Goal: Task Accomplishment & Management: Manage account settings

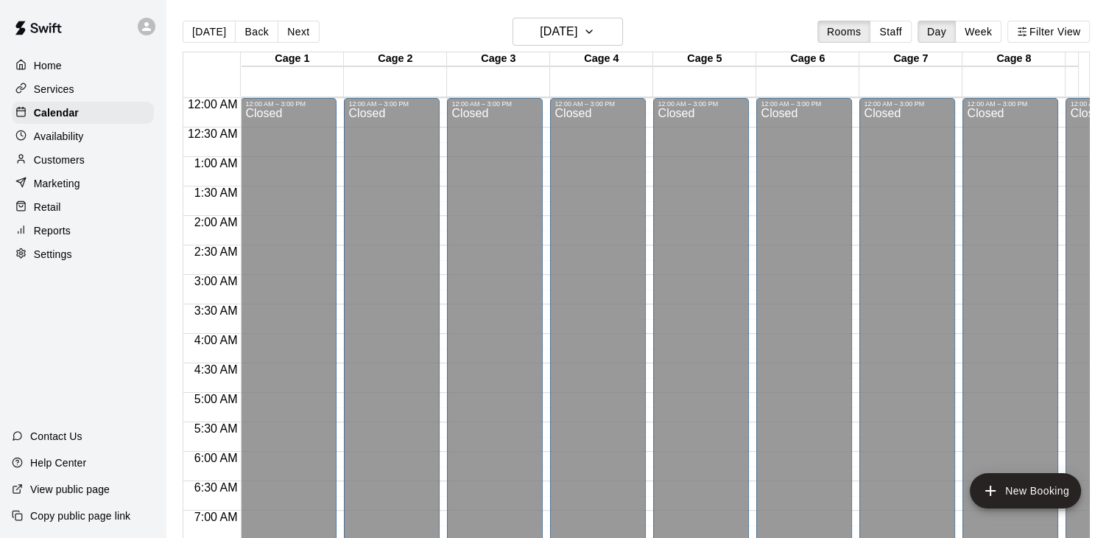
scroll to position [912, 0]
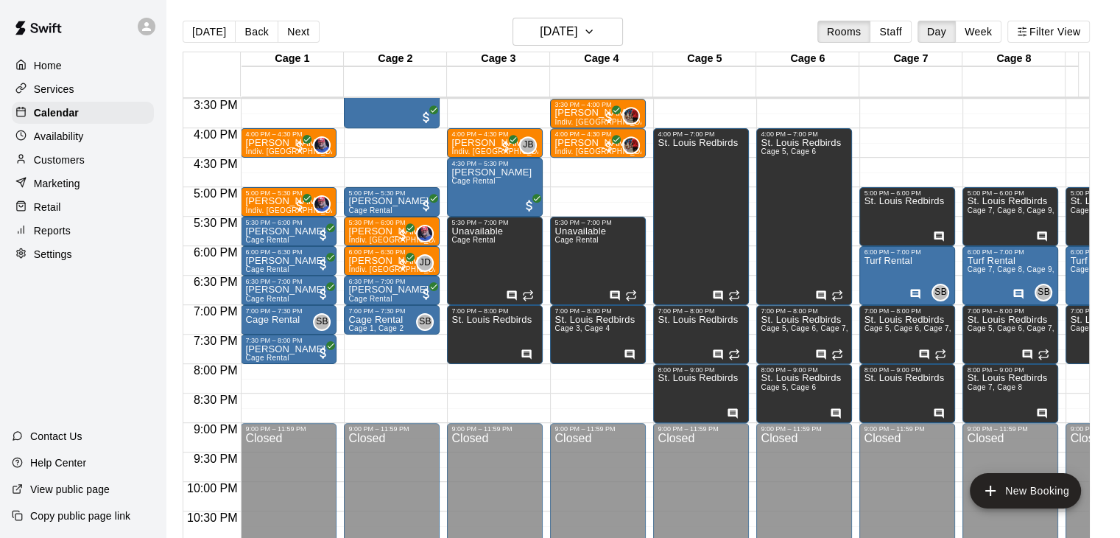
click at [82, 167] on p "Customers" at bounding box center [59, 159] width 51 height 15
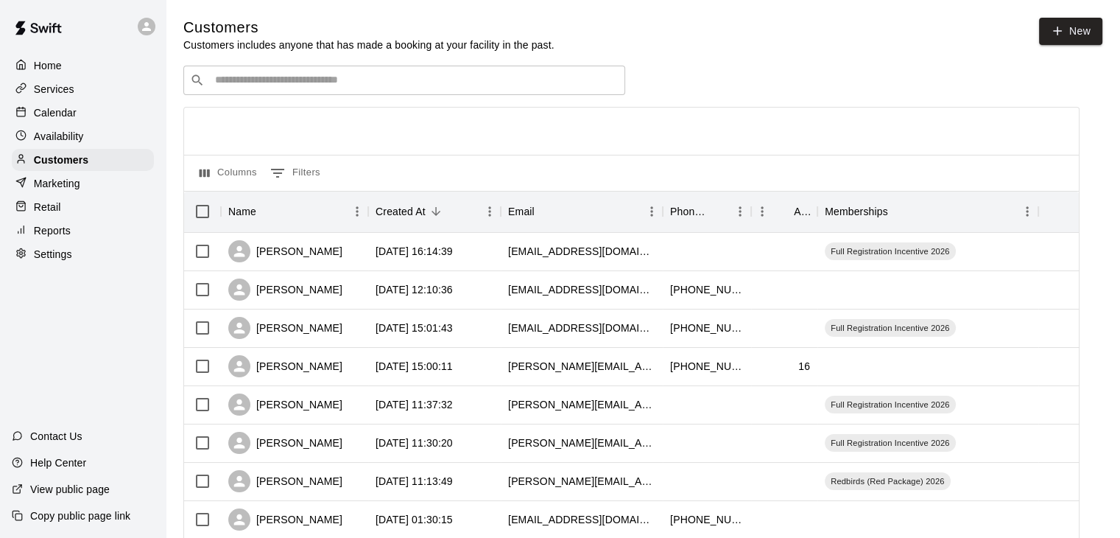
click at [423, 80] on input "Search customers by name or email" at bounding box center [415, 80] width 408 height 15
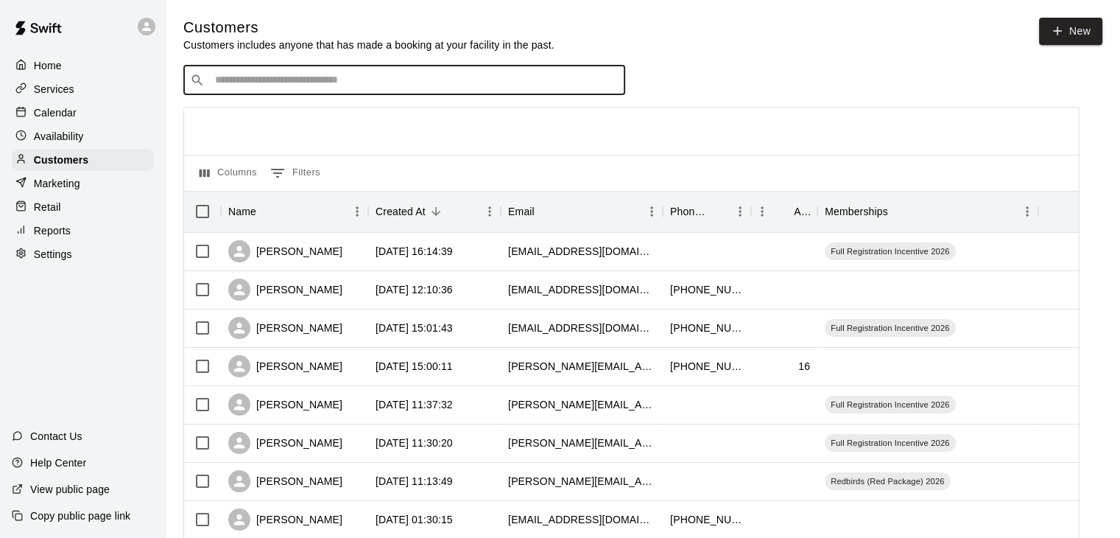
paste input "**********"
type input "**********"
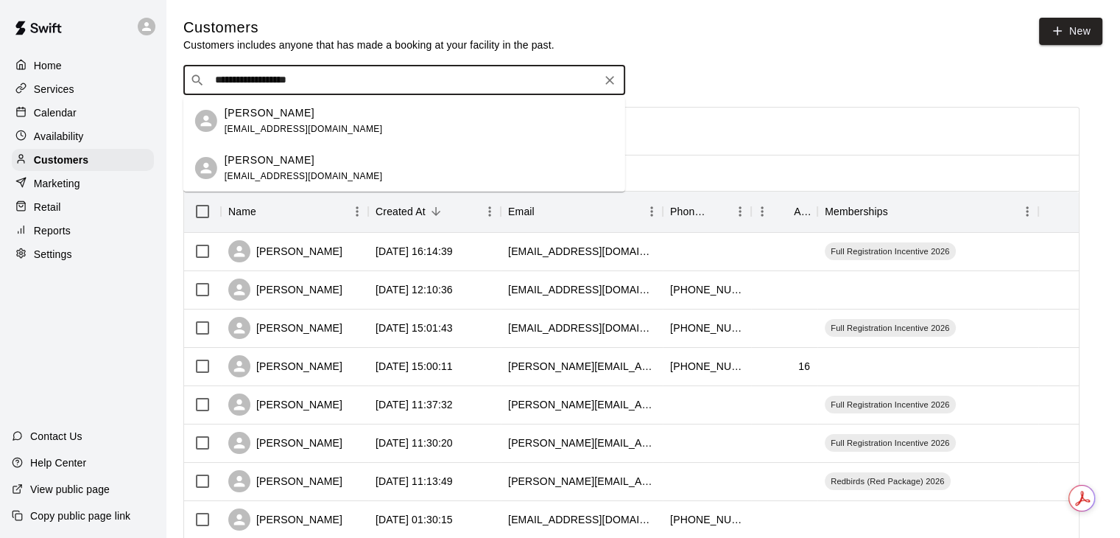
click at [300, 129] on span "ekocher24@gmail.com" at bounding box center [304, 129] width 158 height 10
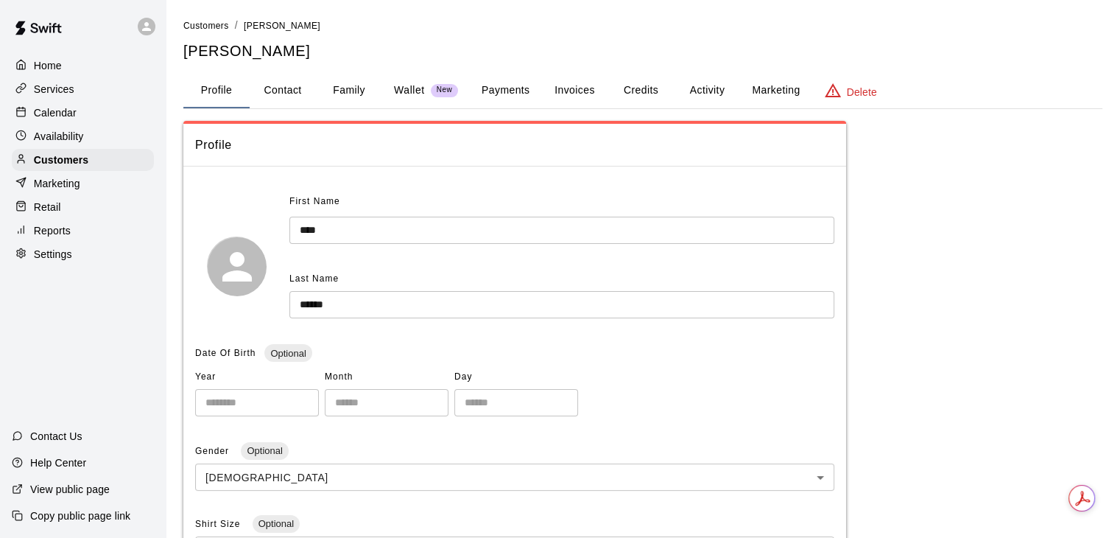
click at [689, 91] on button "Activity" at bounding box center [707, 90] width 66 height 35
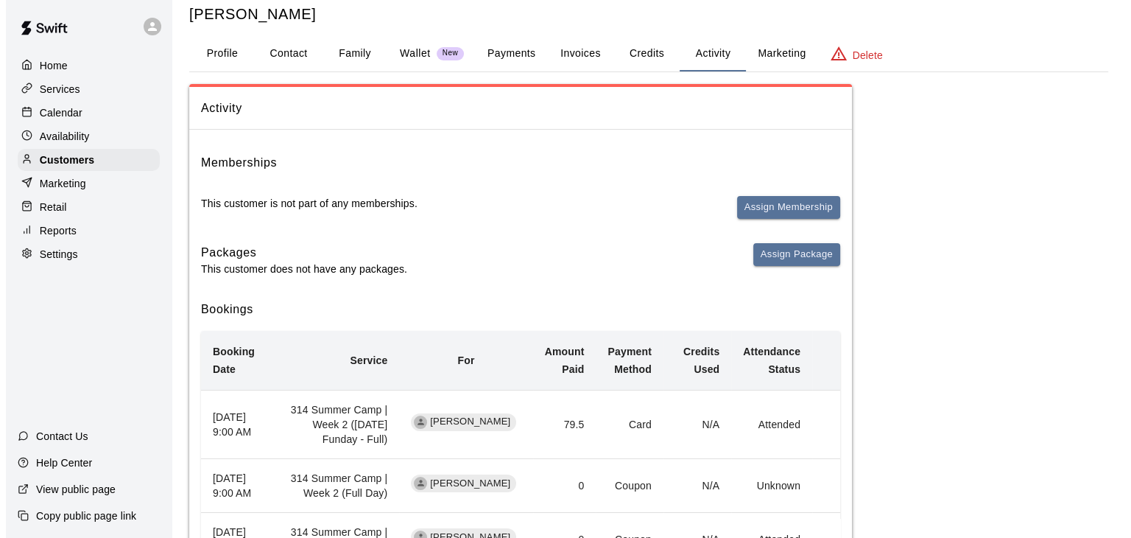
scroll to position [38, 0]
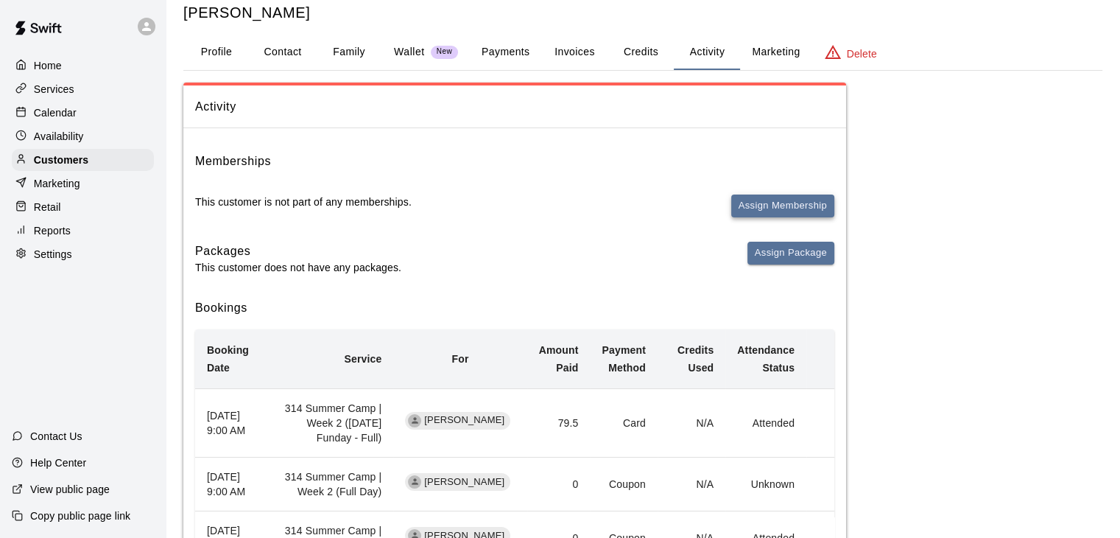
click at [757, 204] on button "Assign Membership" at bounding box center [782, 205] width 103 height 23
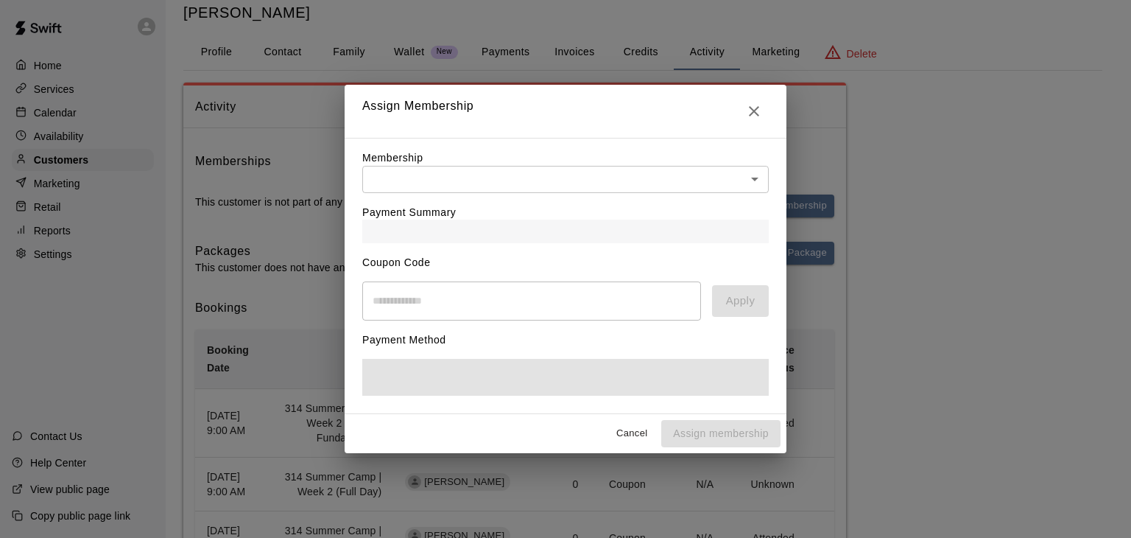
click at [682, 176] on body "Home Services Calendar Availability Customers Marketing Retail Reports Settings…" at bounding box center [565, 484] width 1131 height 1045
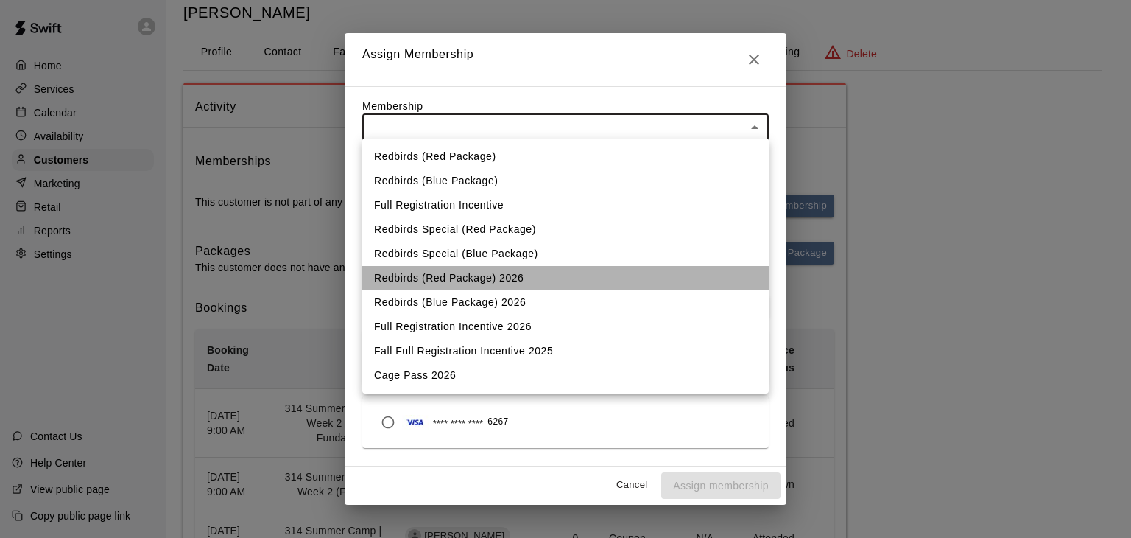
click at [549, 280] on li "Redbirds (Red Package) 2026" at bounding box center [565, 278] width 406 height 24
type input "**********"
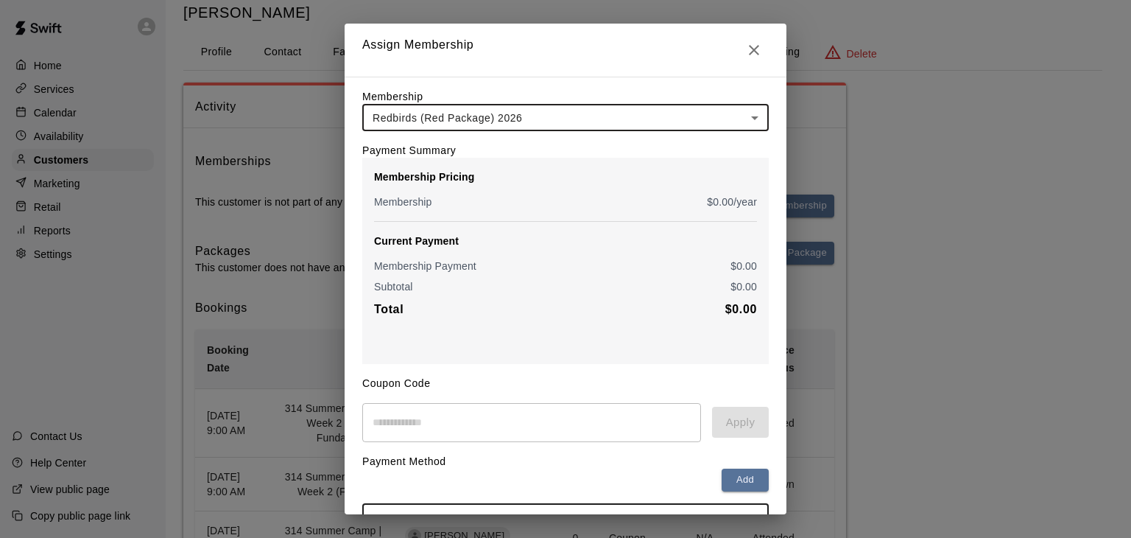
scroll to position [172, 0]
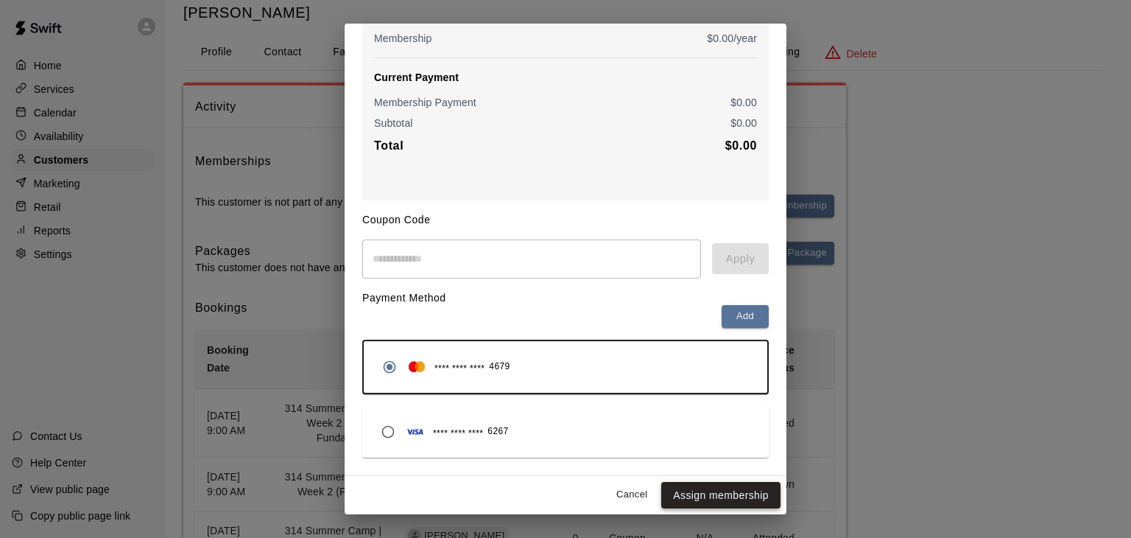
click at [734, 493] on button "Assign membership" at bounding box center [720, 495] width 119 height 27
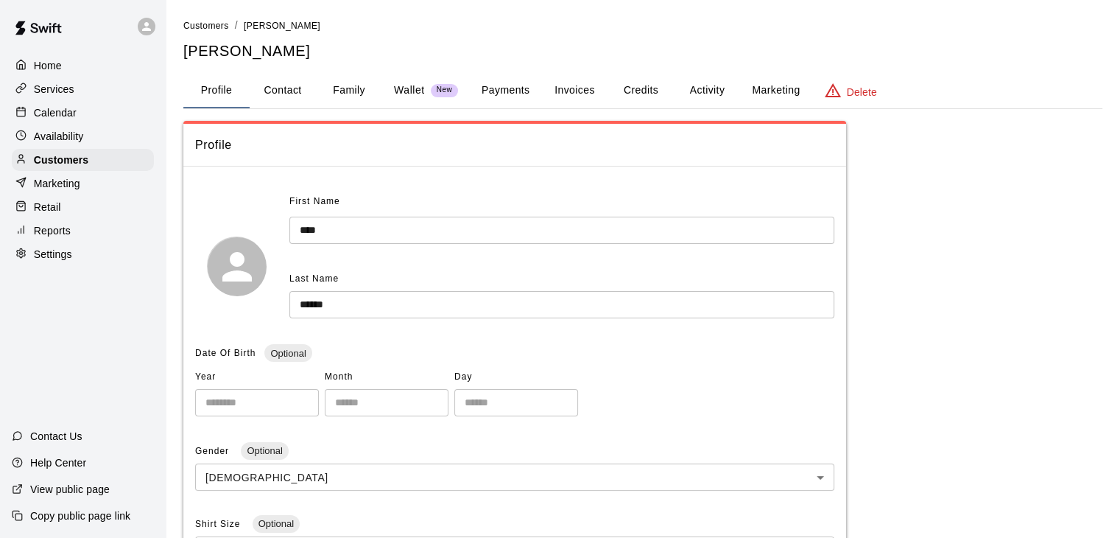
click at [74, 107] on div "Calendar" at bounding box center [83, 113] width 142 height 22
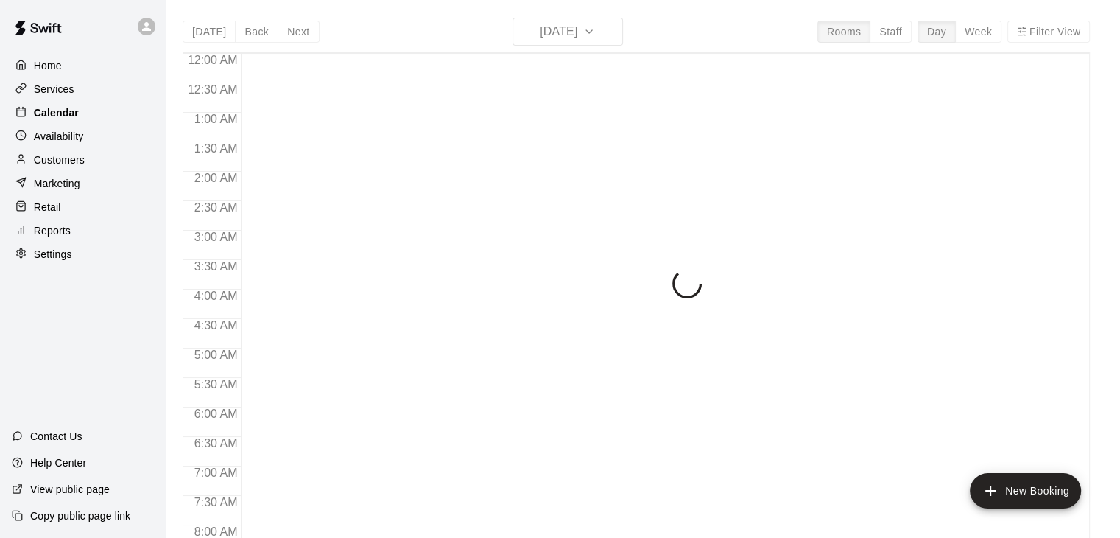
scroll to position [563, 0]
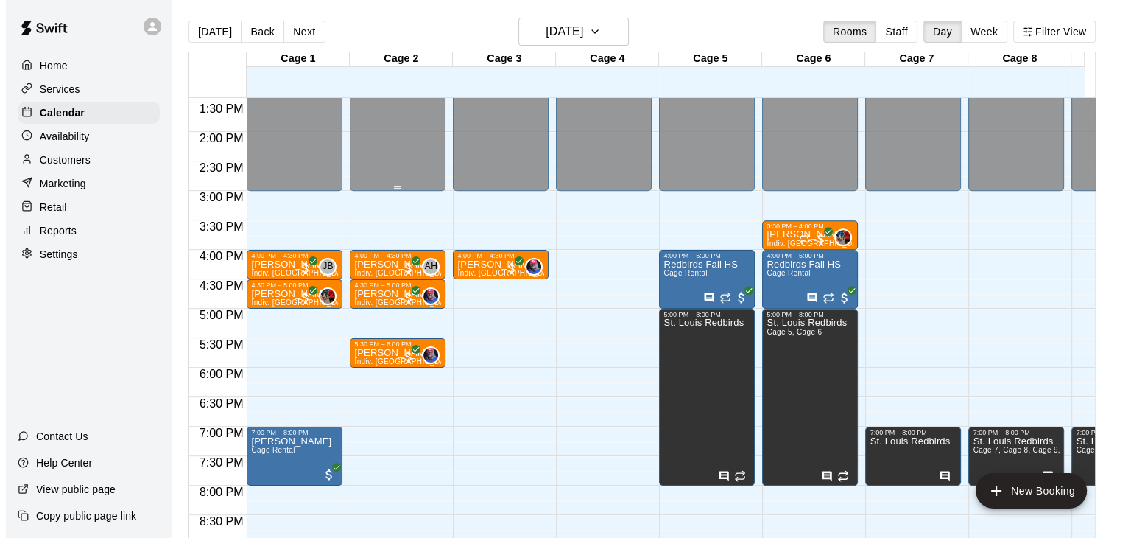
scroll to position [792, 0]
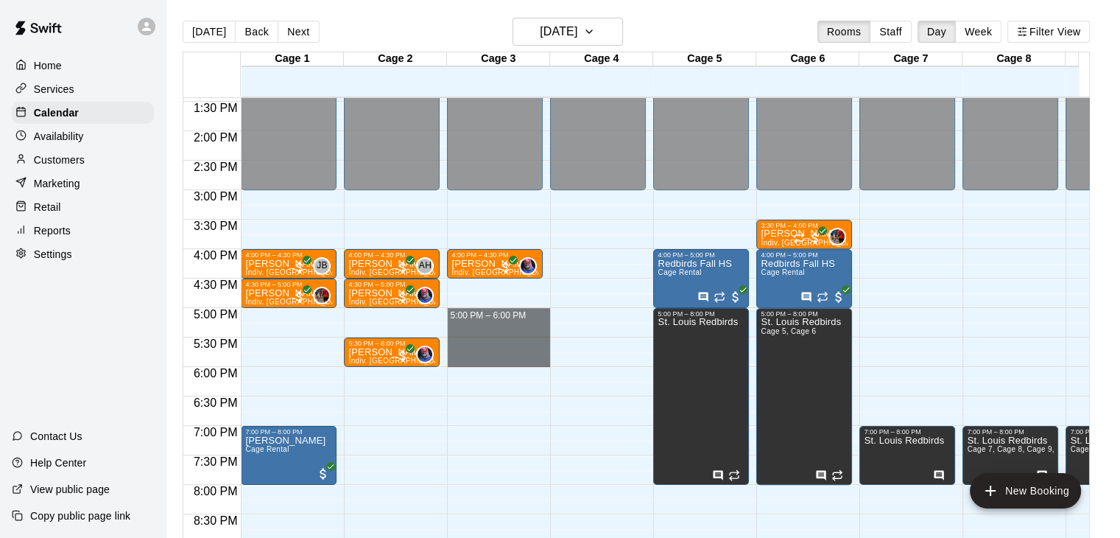
drag, startPoint x: 518, startPoint y: 319, endPoint x: 518, endPoint y: 356, distance: 36.8
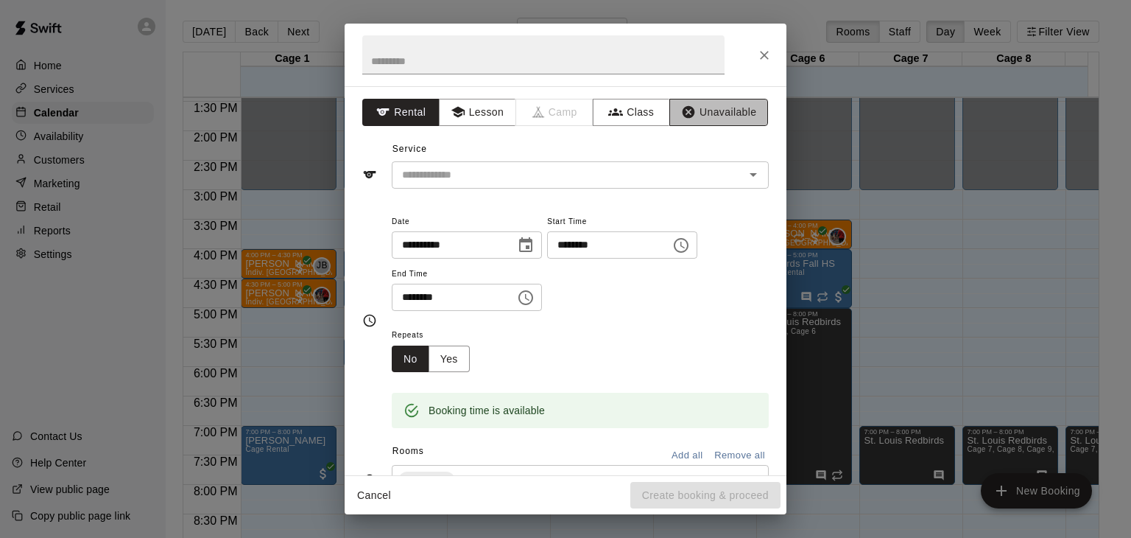
click at [679, 119] on button "Unavailable" at bounding box center [718, 112] width 99 height 27
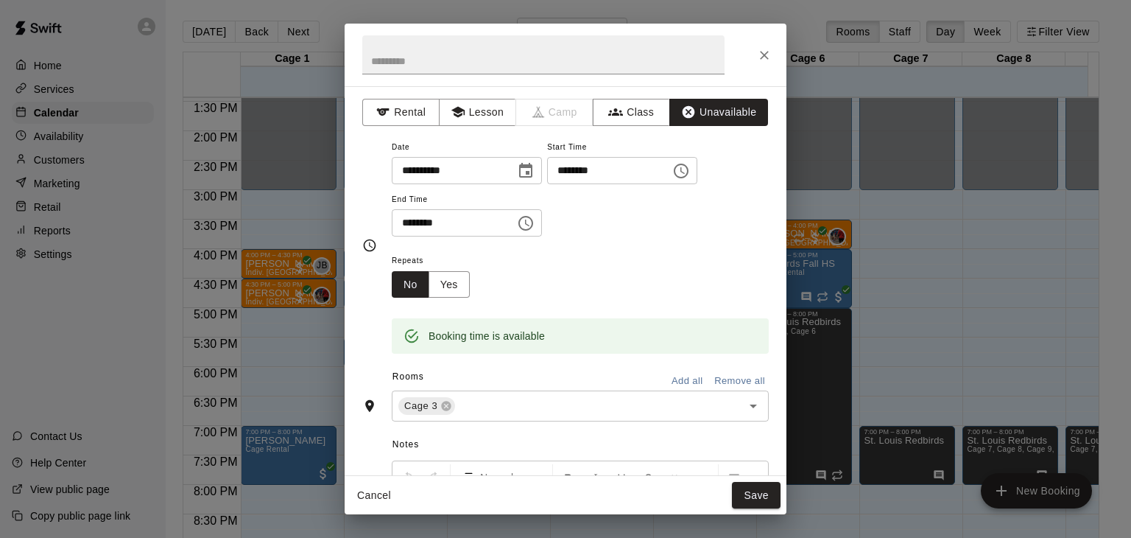
scroll to position [77, 0]
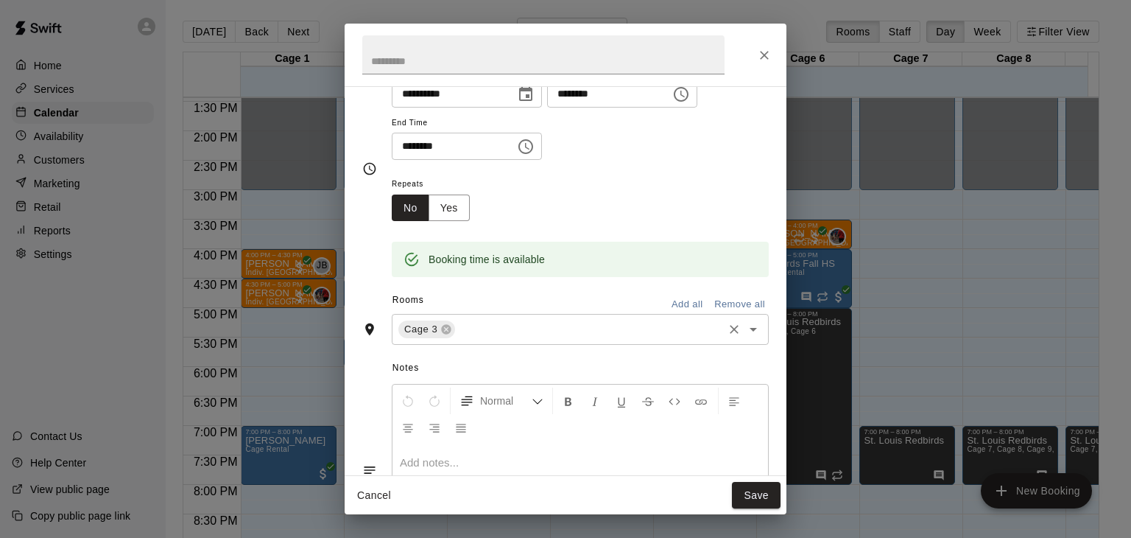
click at [519, 323] on input "text" at bounding box center [589, 329] width 264 height 18
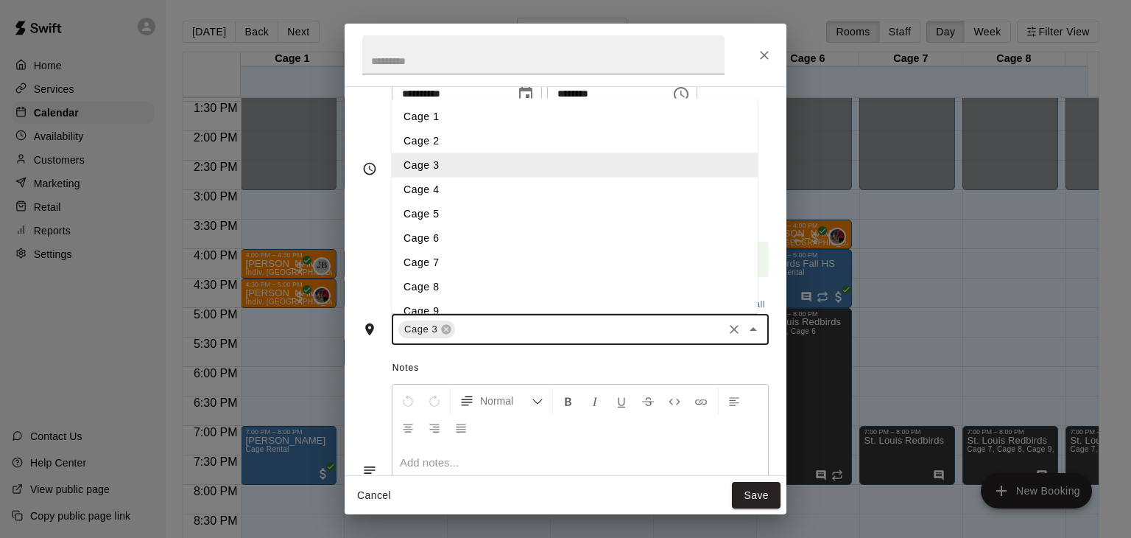
click at [462, 197] on li "Cage 4" at bounding box center [575, 189] width 366 height 24
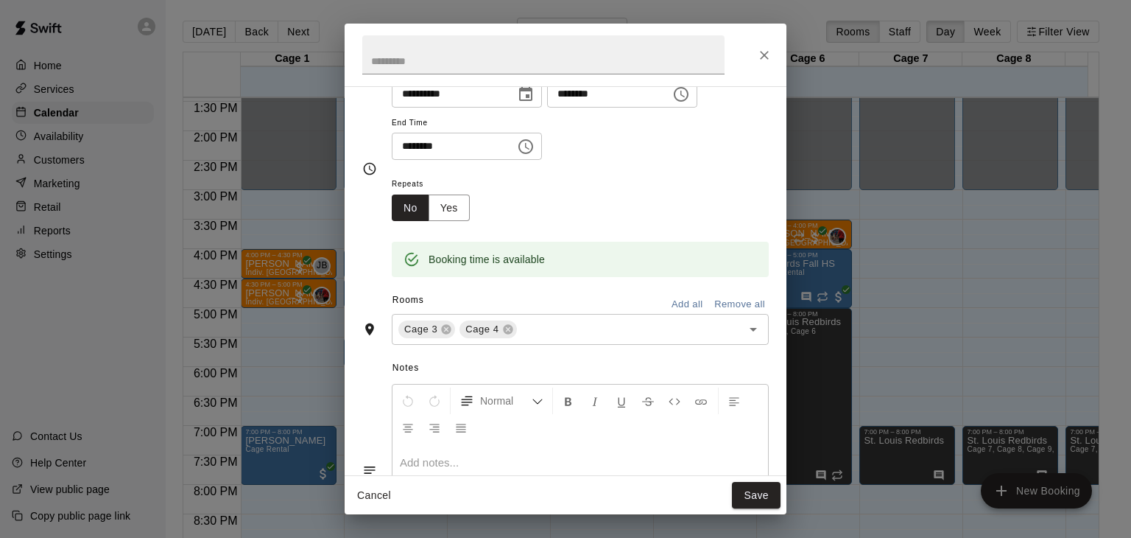
click at [492, 461] on p at bounding box center [580, 462] width 361 height 15
click at [435, 63] on input "text" at bounding box center [543, 54] width 362 height 39
type input "*"
type input "**********"
click at [766, 496] on button "Save" at bounding box center [756, 495] width 49 height 27
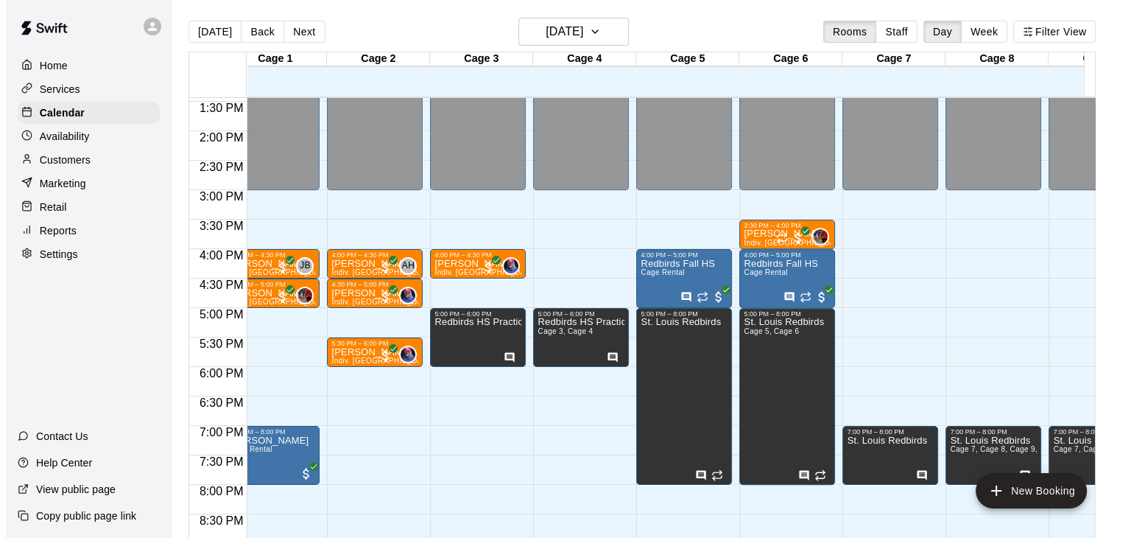
scroll to position [0, 24]
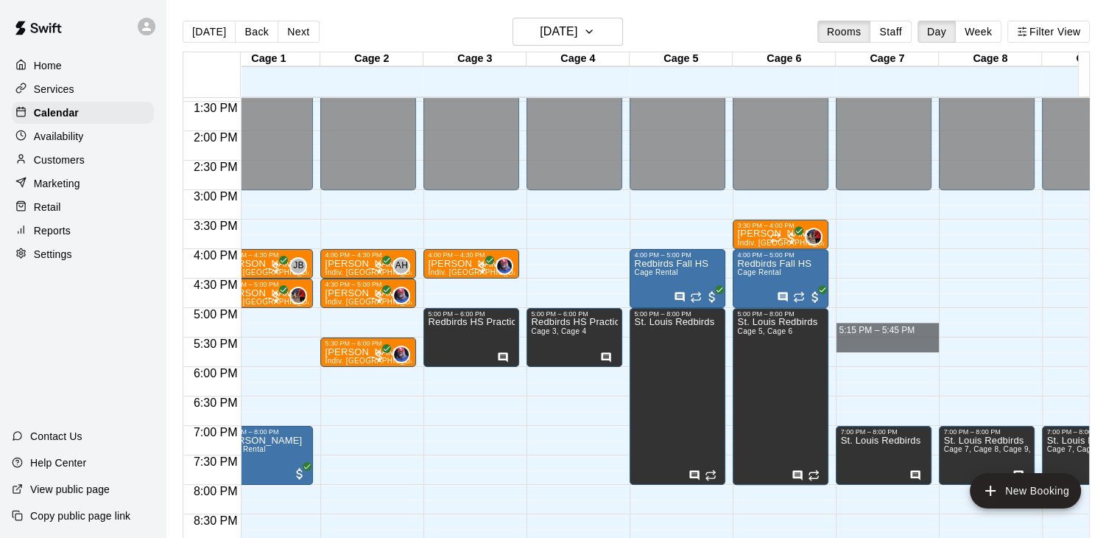
drag, startPoint x: 874, startPoint y: 323, endPoint x: 874, endPoint y: 340, distance: 16.9
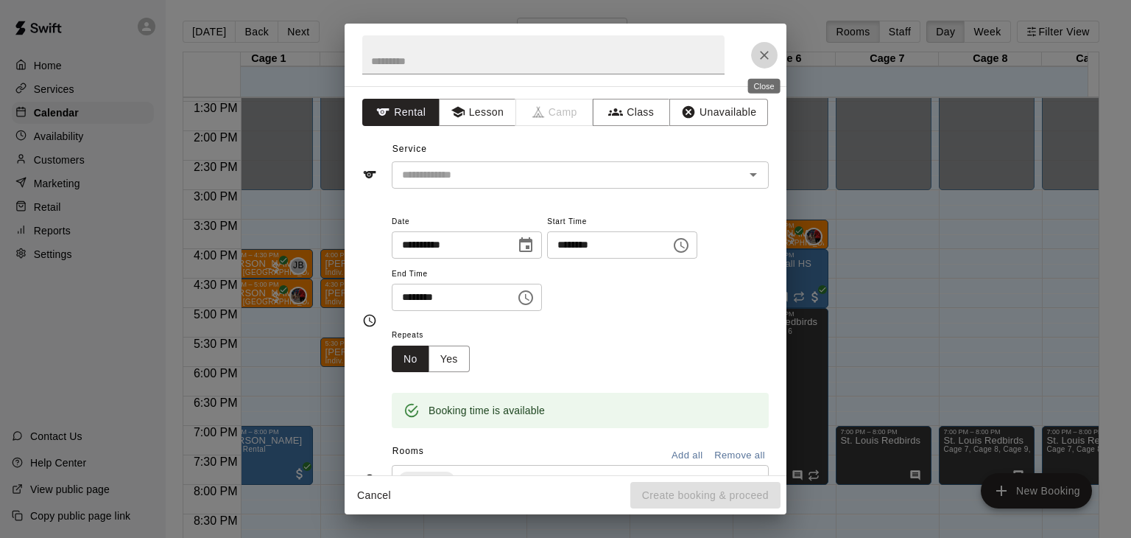
click at [761, 60] on icon "Close" at bounding box center [764, 55] width 15 height 15
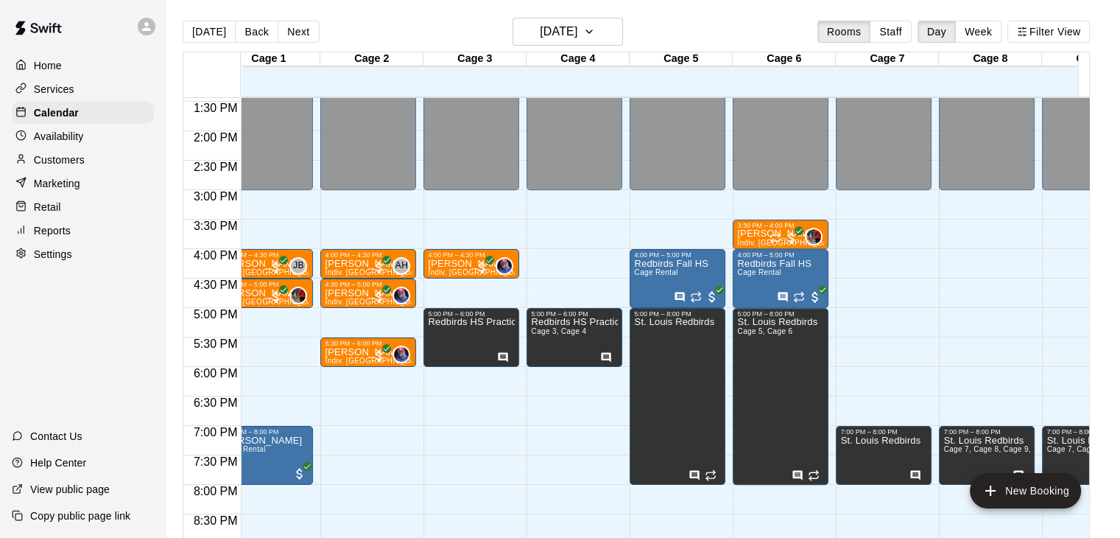
click at [568, 305] on div "12:00 AM – 3:00 PM Closed 5:00 PM – 6:00 PM Redbirds HS Practice Cage 3, Cage 4…" at bounding box center [575, 13] width 96 height 1414
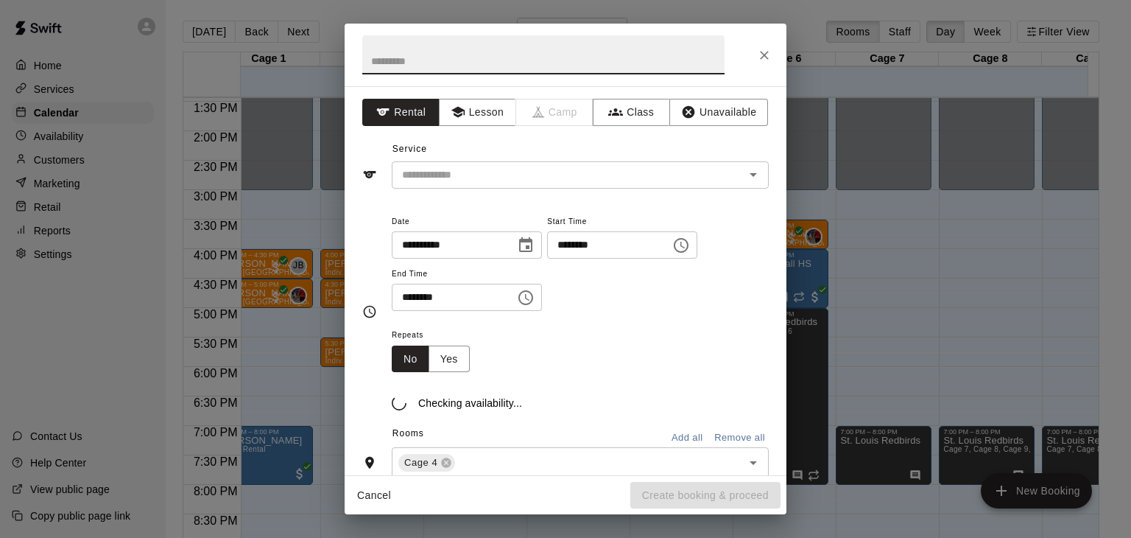
click at [566, 324] on div "**********" at bounding box center [580, 269] width 377 height 114
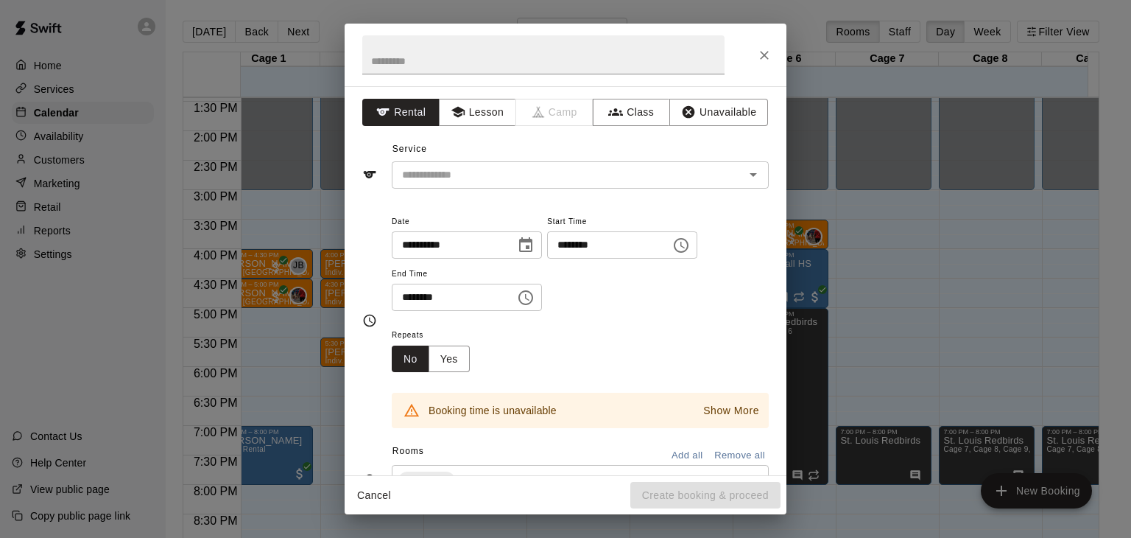
click at [764, 49] on icon "Close" at bounding box center [764, 55] width 15 height 15
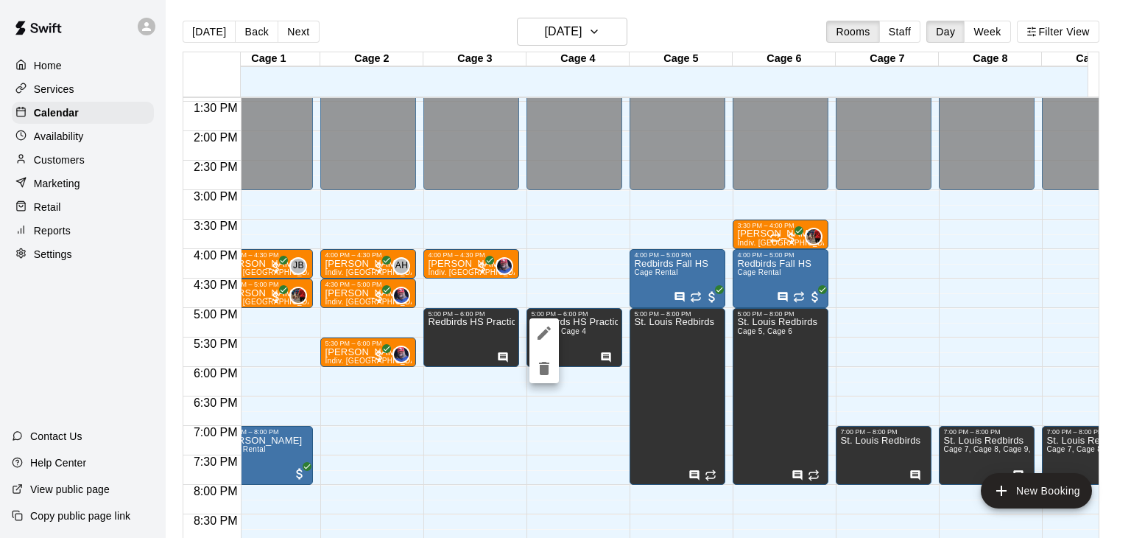
click at [546, 332] on icon "edit" at bounding box center [544, 332] width 13 height 13
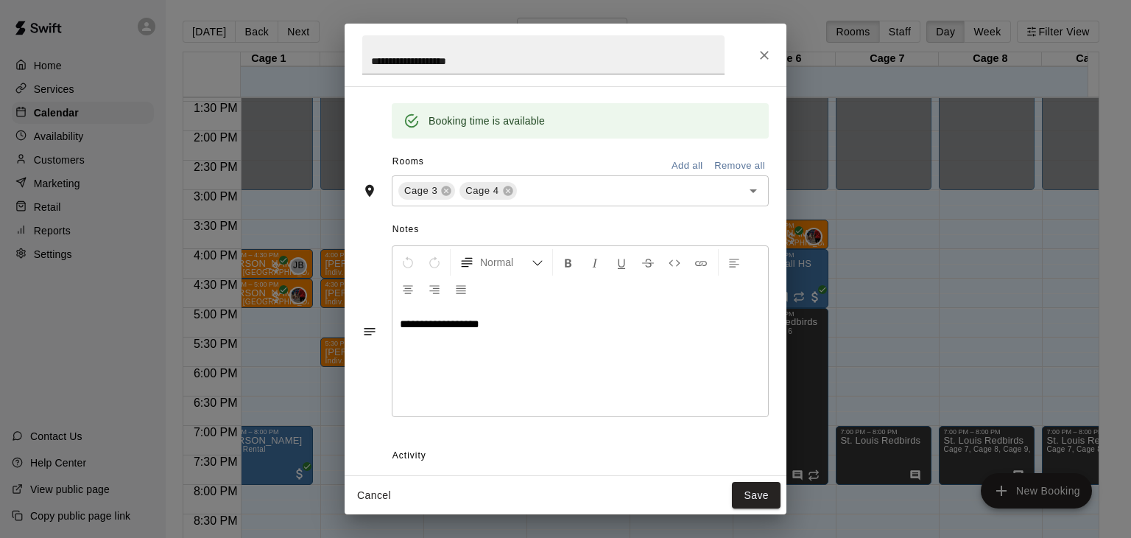
scroll to position [215, 0]
click at [544, 204] on div "Cage 3 Cage 4 ​" at bounding box center [580, 190] width 377 height 31
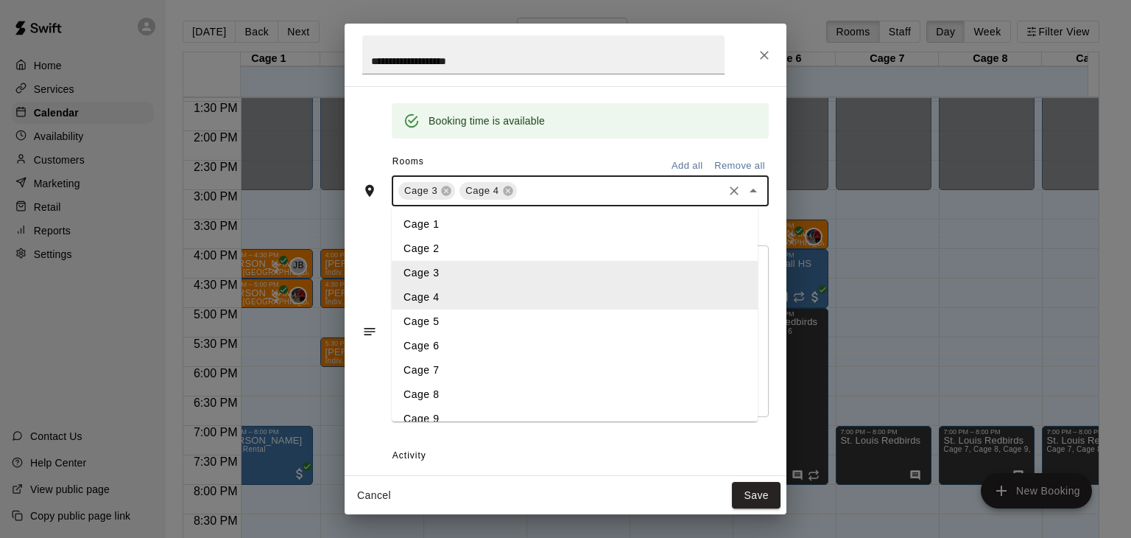
click at [499, 379] on li "Cage 7" at bounding box center [575, 370] width 366 height 24
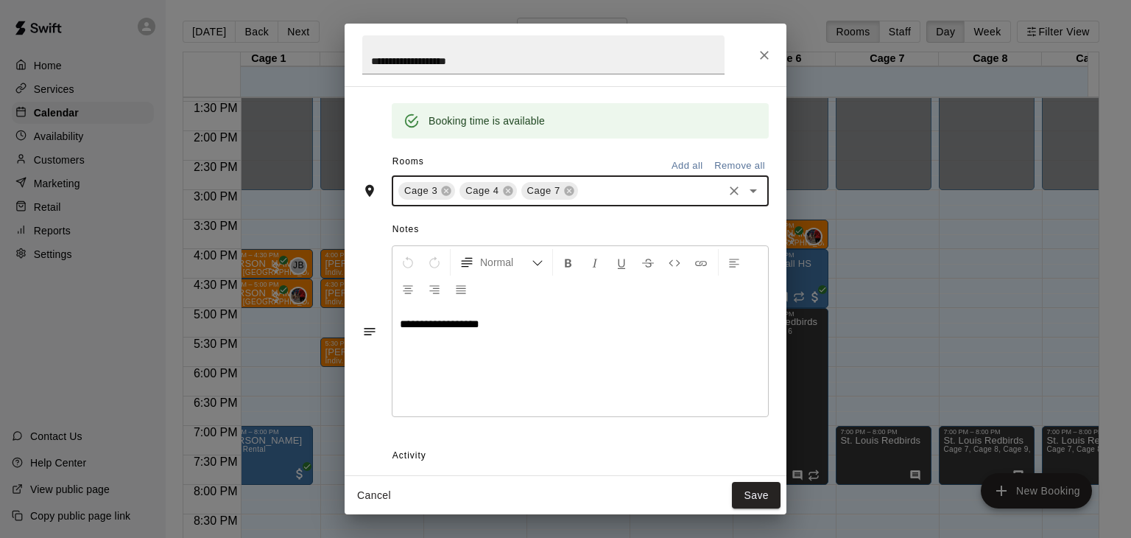
click at [613, 195] on input "text" at bounding box center [650, 191] width 141 height 18
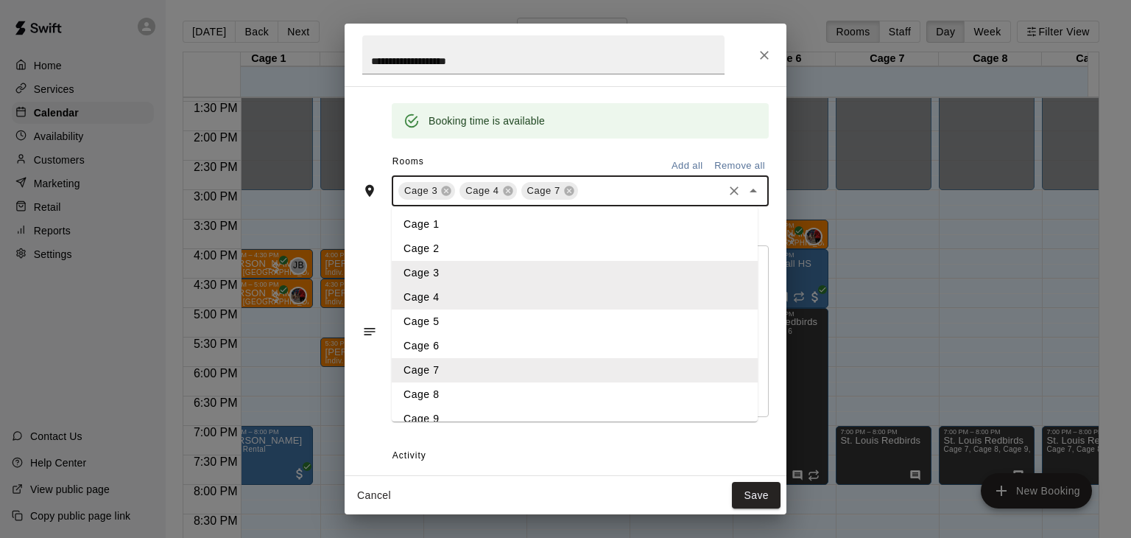
click at [518, 388] on li "Cage 8" at bounding box center [575, 394] width 366 height 24
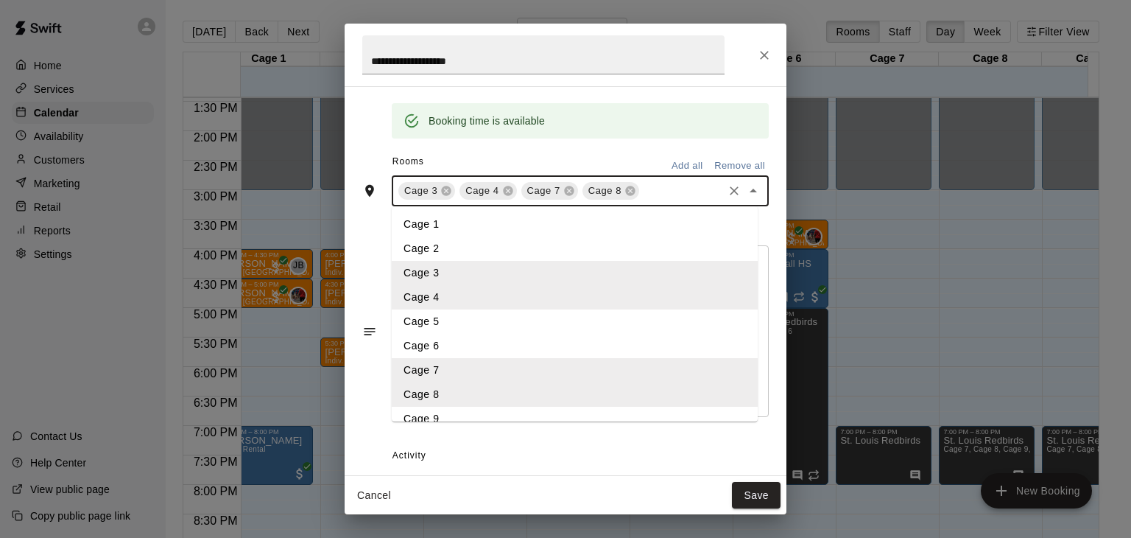
click at [652, 186] on input "text" at bounding box center [681, 191] width 80 height 18
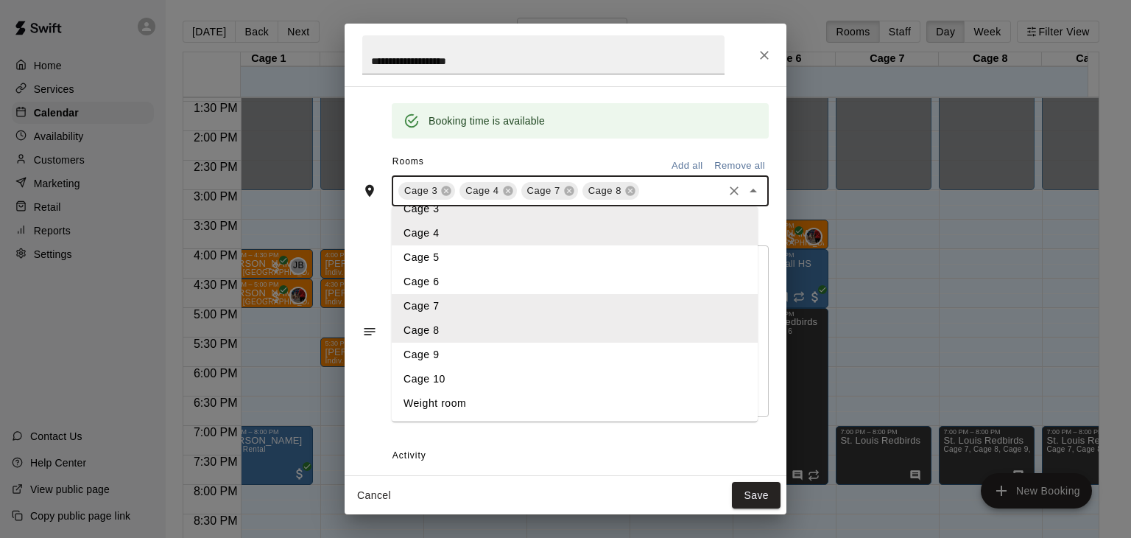
click at [533, 360] on li "Cage 9" at bounding box center [575, 354] width 366 height 24
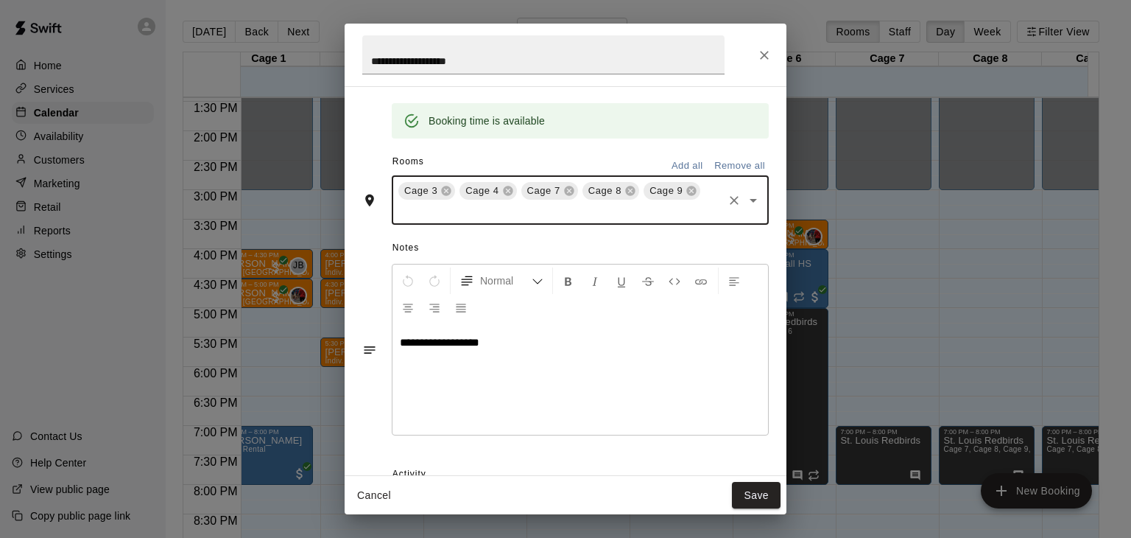
click at [646, 202] on input "text" at bounding box center [558, 211] width 325 height 18
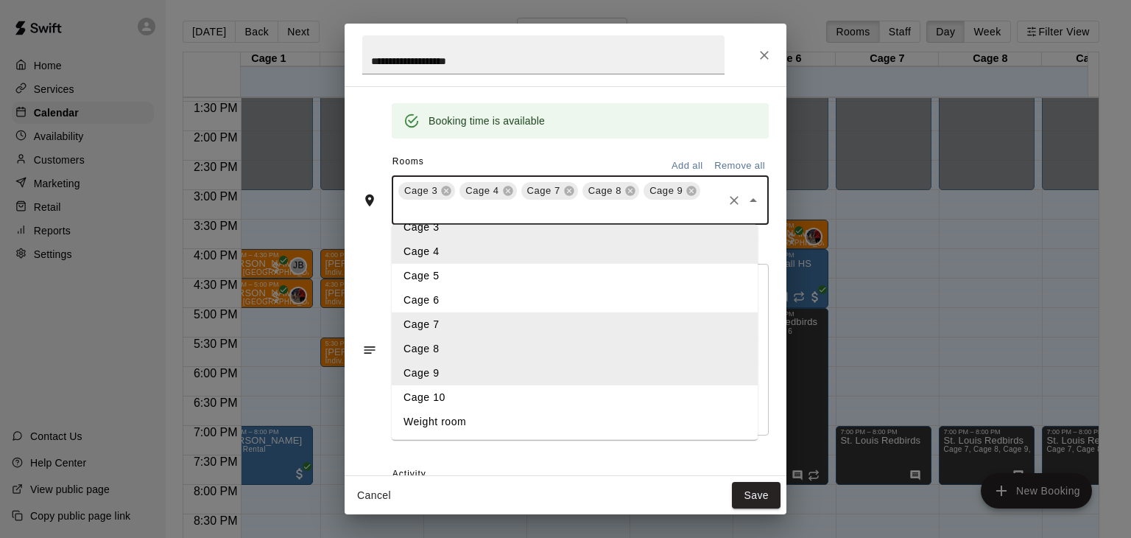
click at [521, 405] on li "Cage 10" at bounding box center [575, 397] width 366 height 24
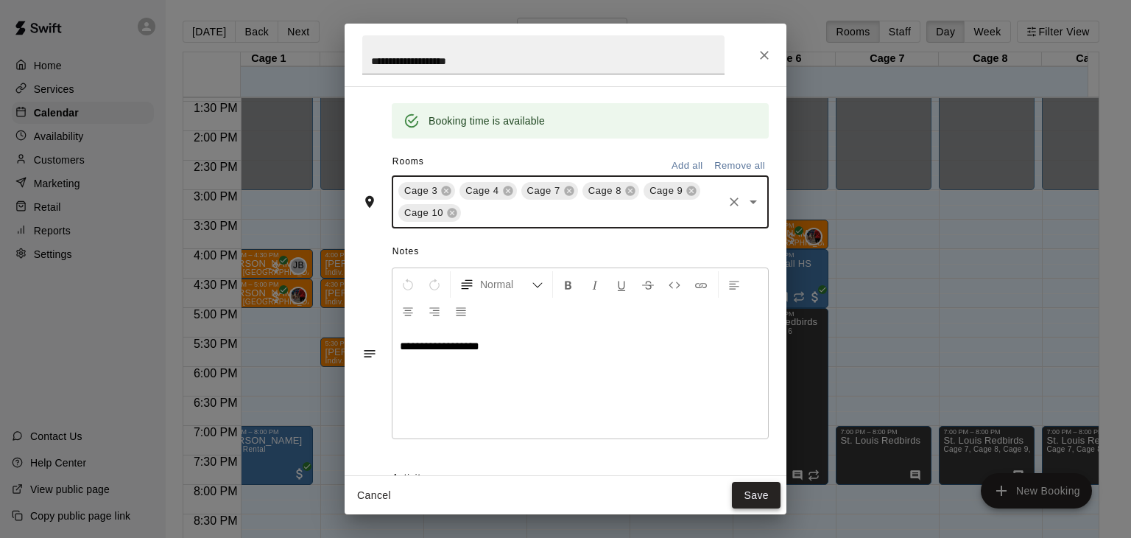
click at [738, 496] on button "Save" at bounding box center [756, 495] width 49 height 27
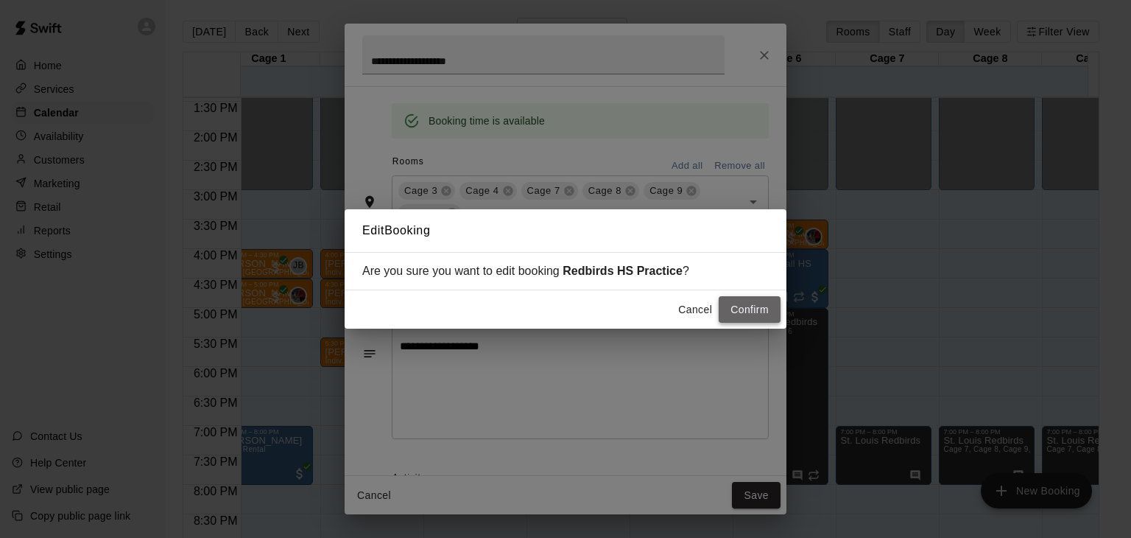
click at [747, 310] on button "Confirm" at bounding box center [750, 309] width 62 height 27
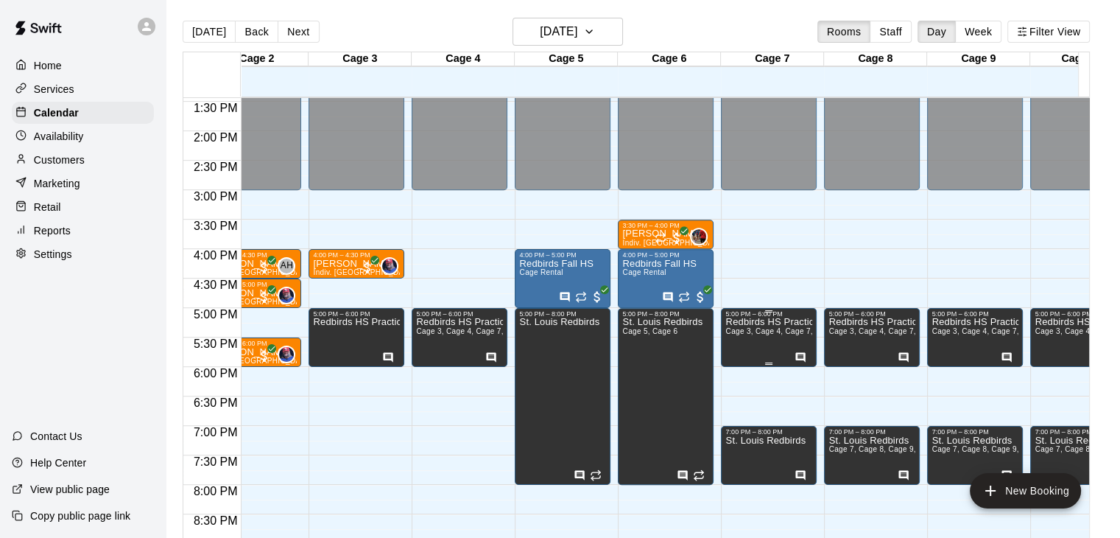
scroll to position [0, 138]
